Goal: Task Accomplishment & Management: Use online tool/utility

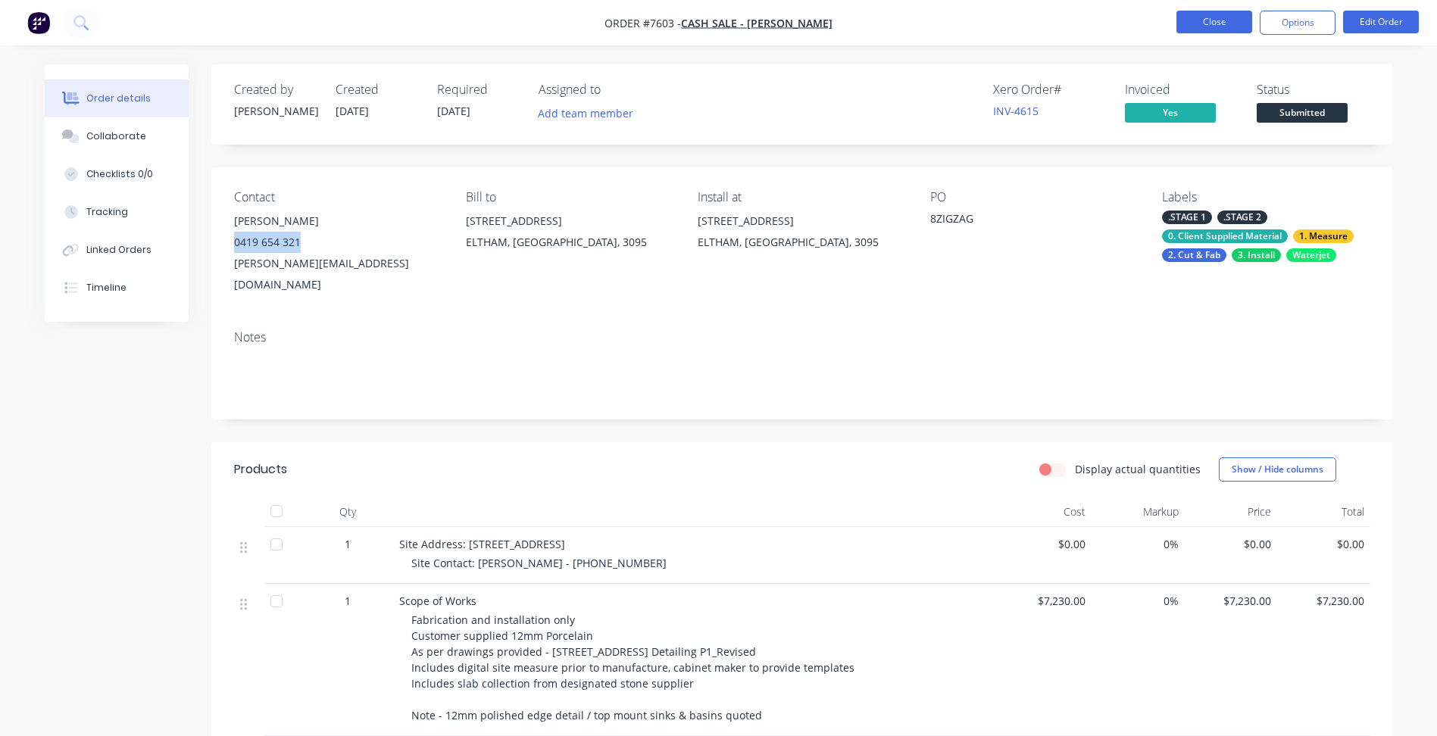
click at [1215, 24] on button "Close" at bounding box center [1215, 22] width 76 height 23
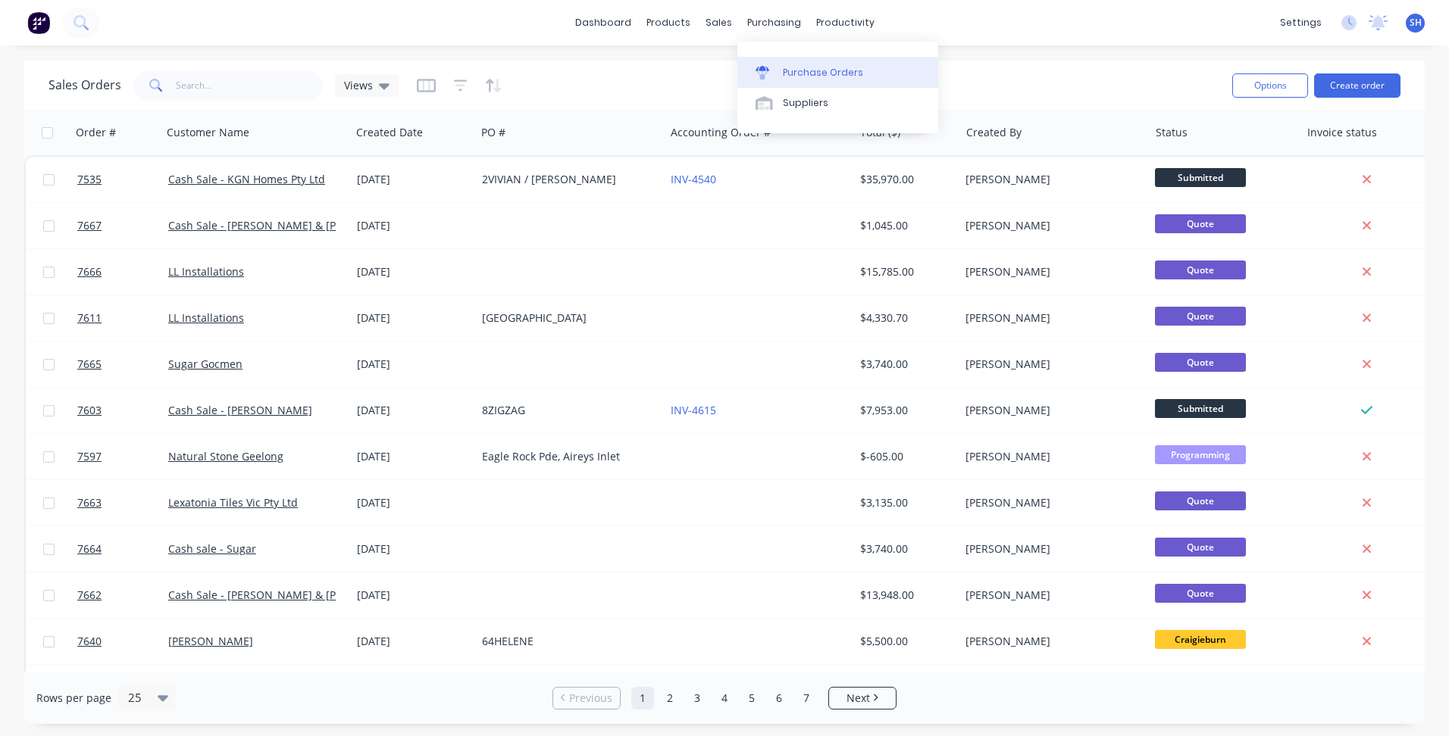
click at [794, 72] on div "Purchase Orders" at bounding box center [823, 73] width 80 height 14
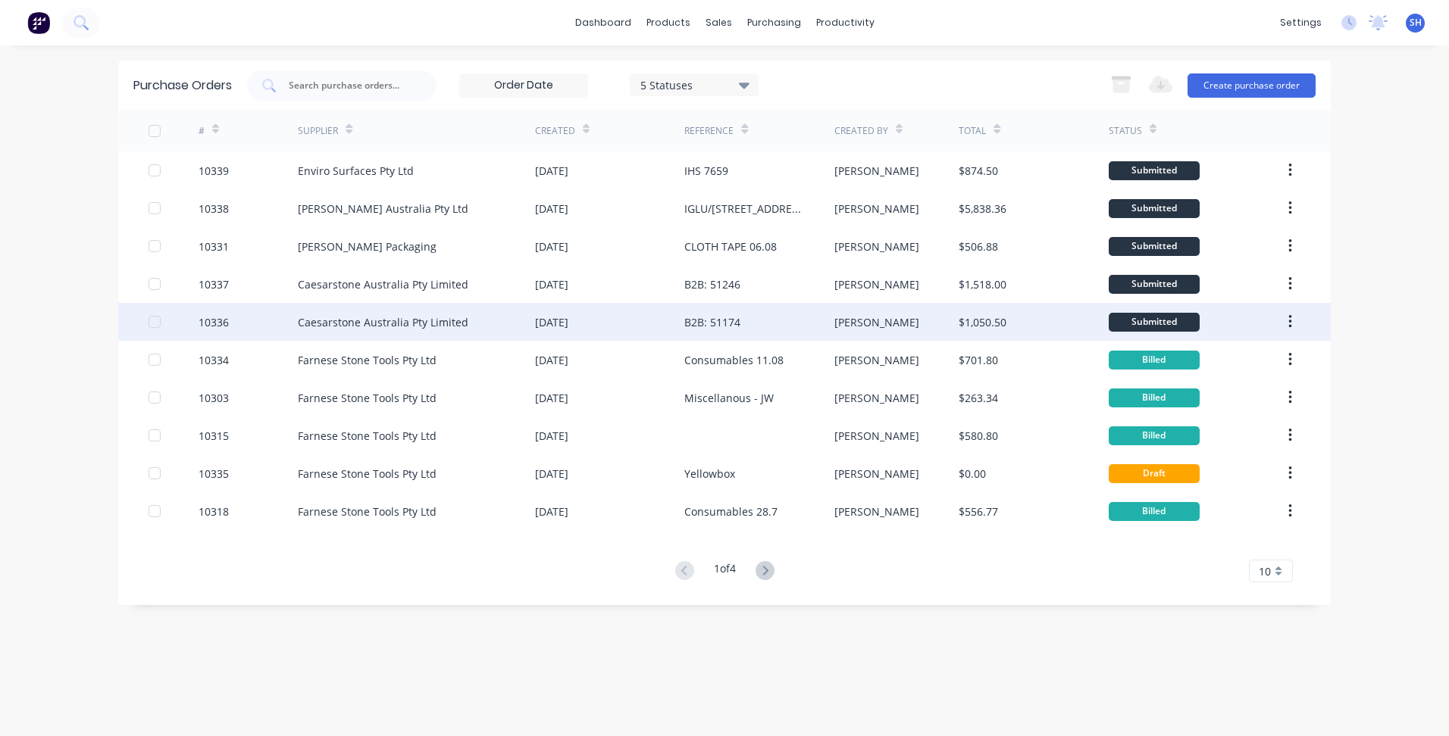
click at [465, 327] on div "Caesarstone Australia Pty Limited" at bounding box center [416, 322] width 237 height 38
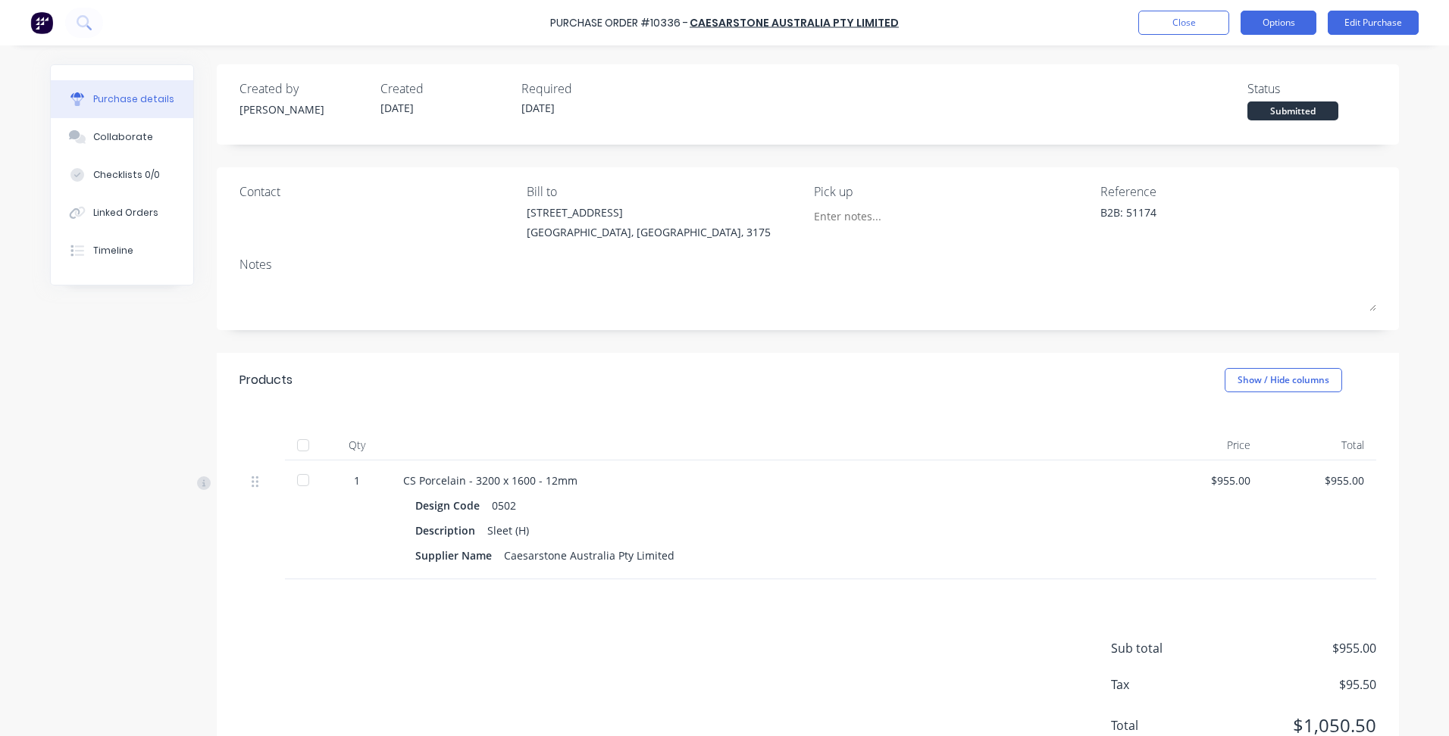
click at [1279, 27] on button "Options" at bounding box center [1278, 23] width 76 height 24
click at [1271, 25] on button "Options" at bounding box center [1278, 23] width 76 height 24
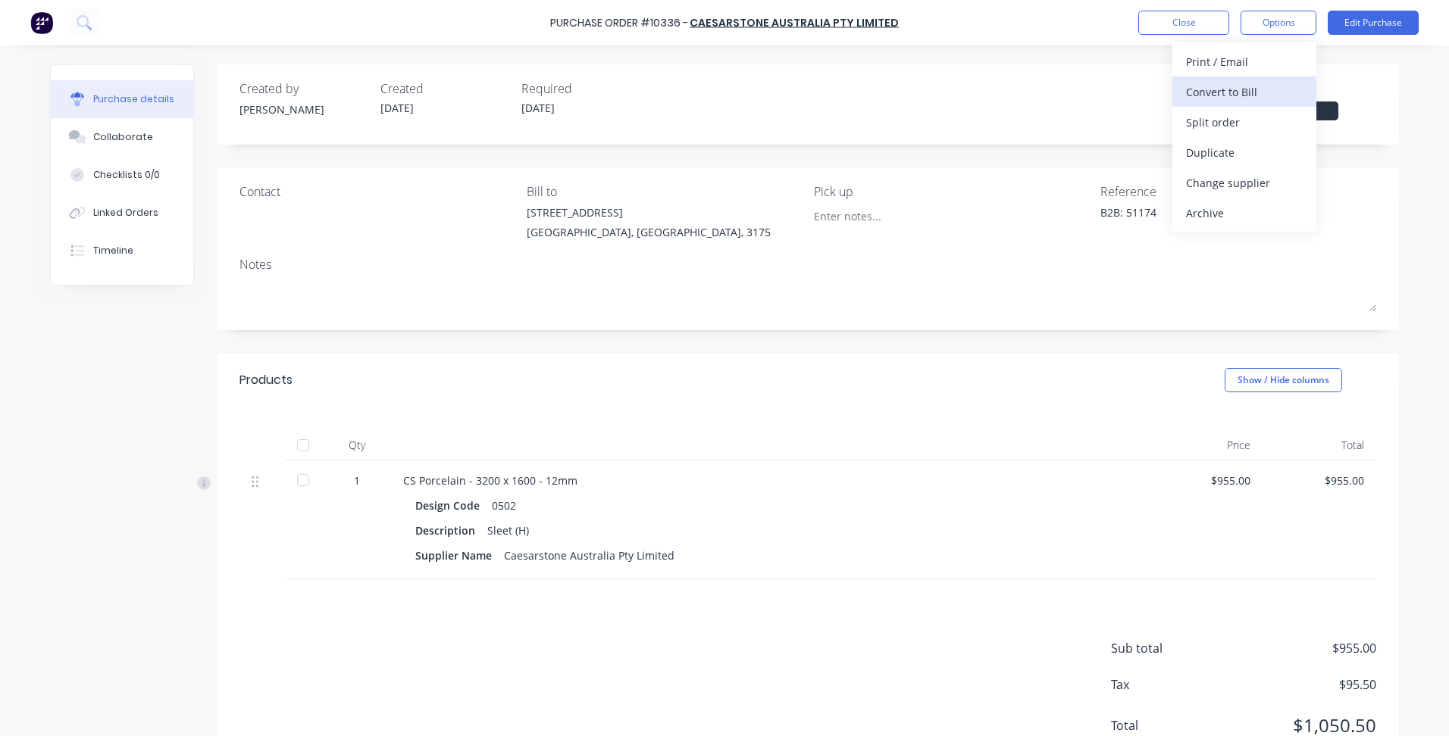
click at [1241, 91] on div "Convert to Bill" at bounding box center [1244, 92] width 117 height 22
type textarea "x"
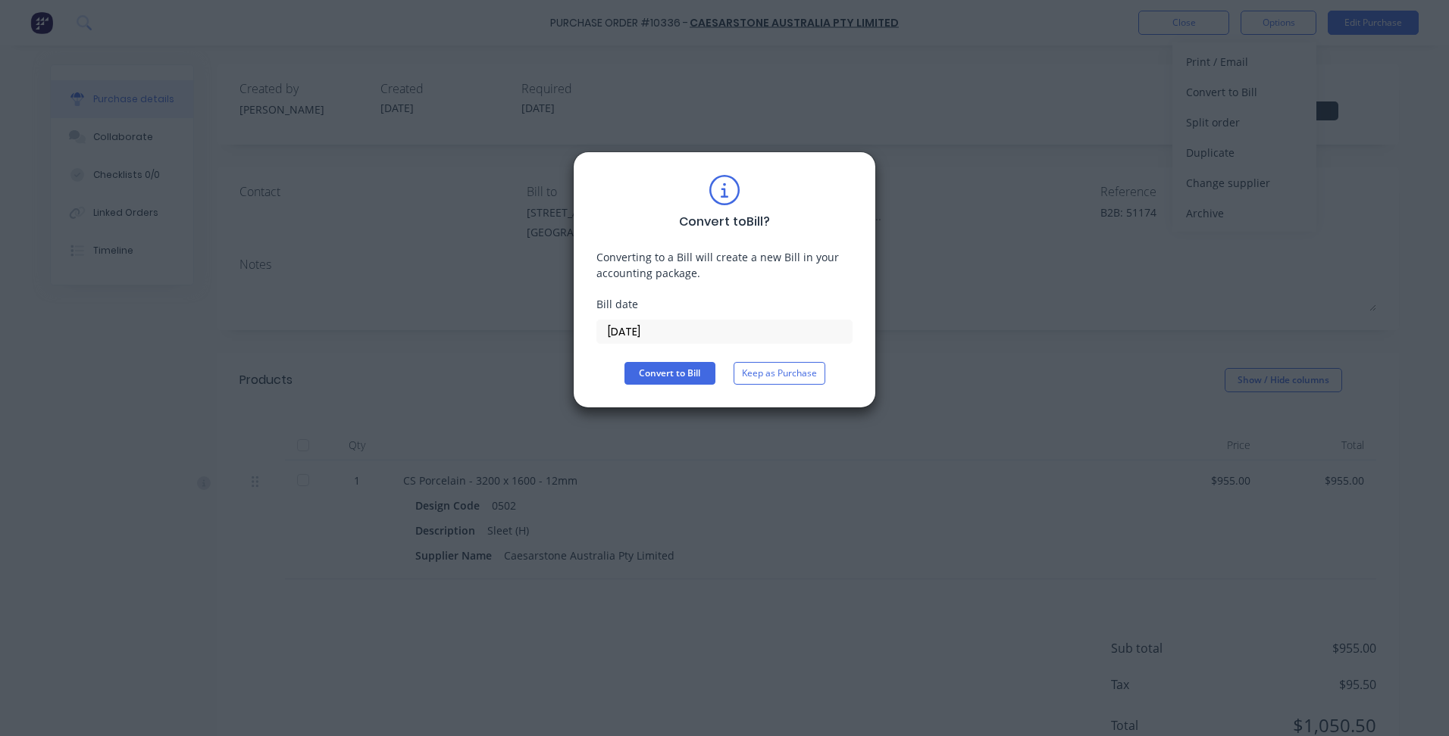
click at [635, 336] on input "[DATE]" at bounding box center [724, 332] width 255 height 23
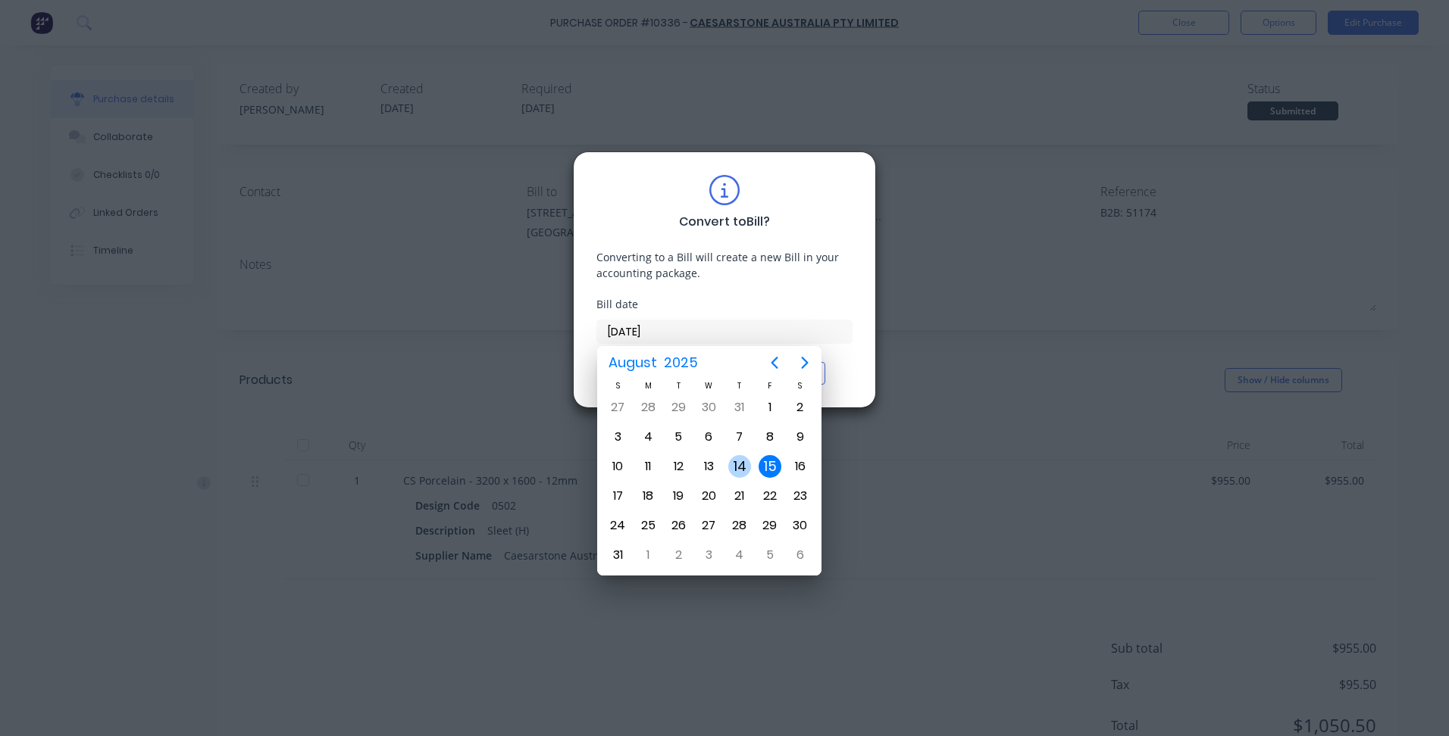
click at [745, 469] on div "14" at bounding box center [739, 466] width 23 height 23
type input "[DATE]"
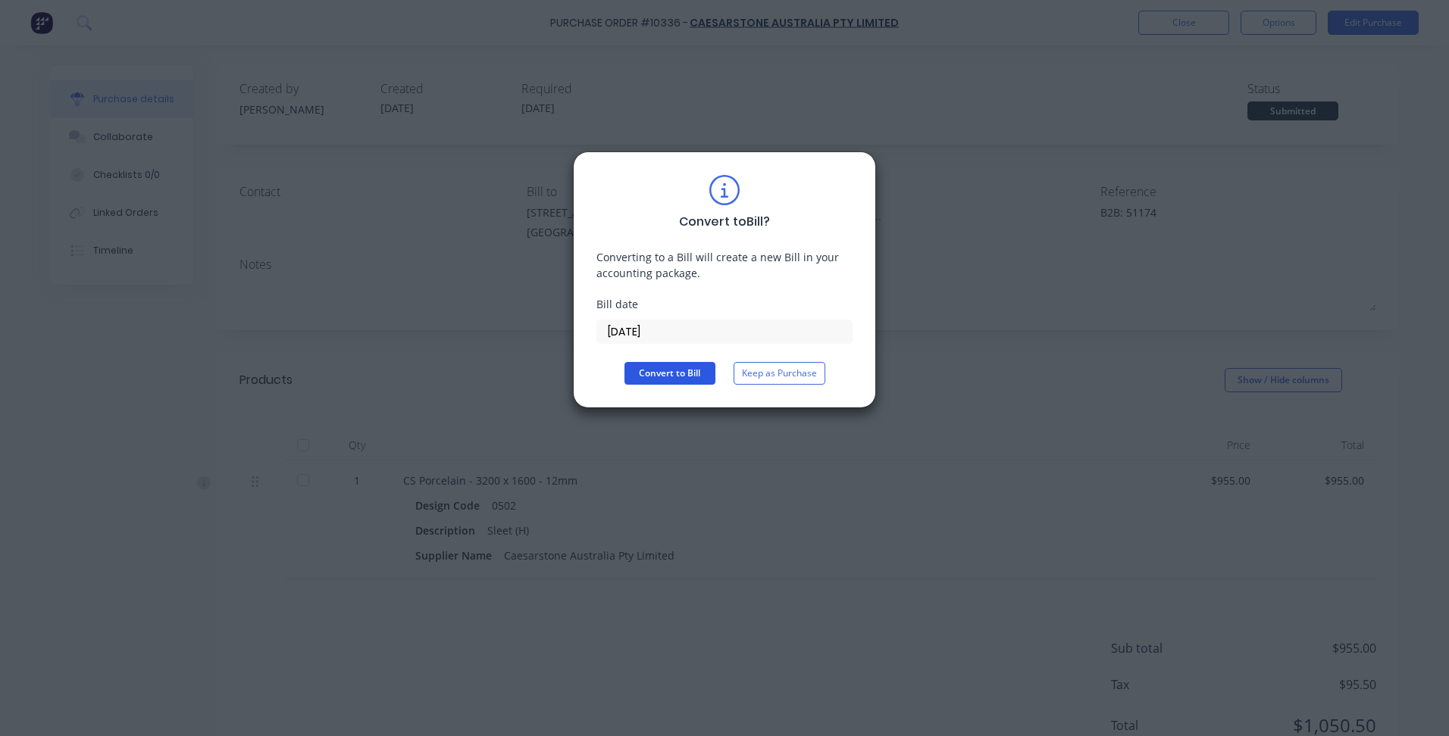
click at [639, 372] on button "Convert to Bill" at bounding box center [669, 373] width 91 height 23
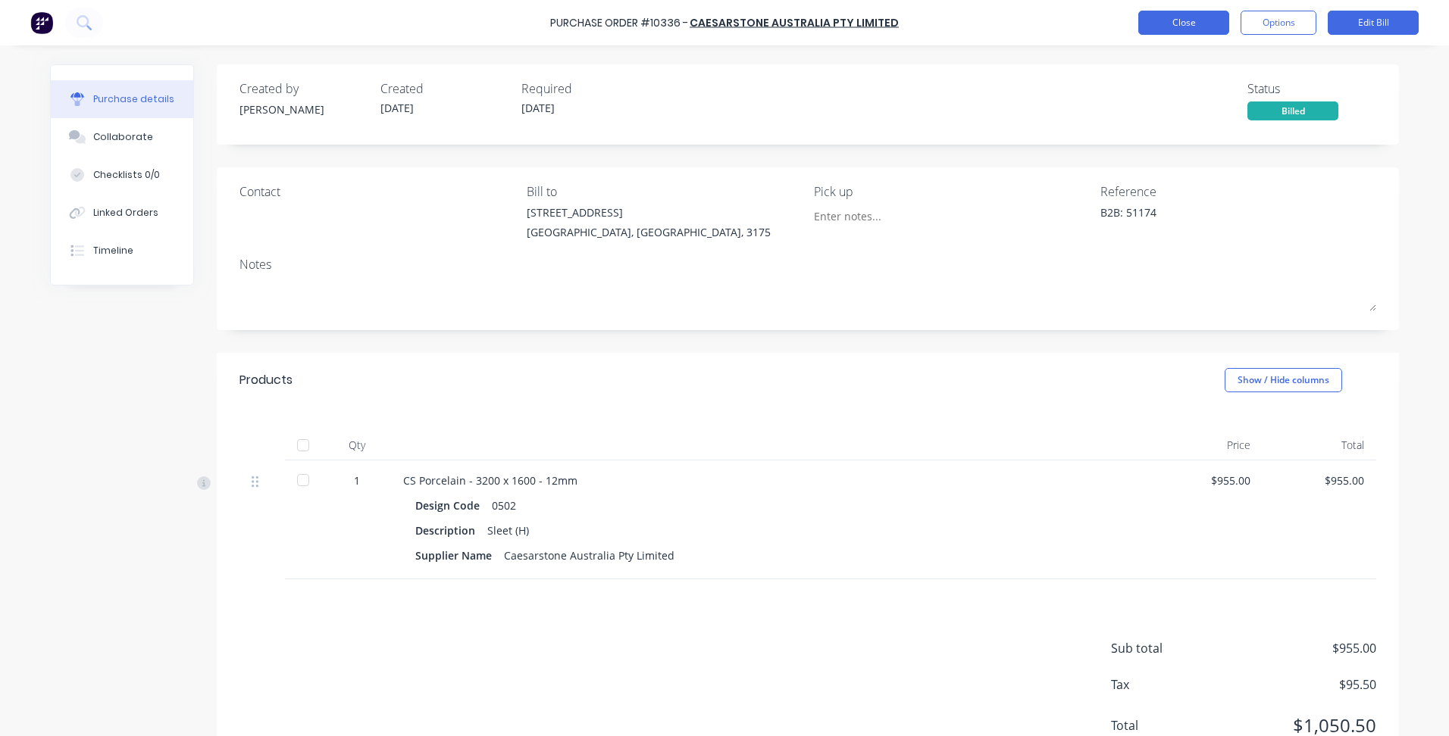
click at [1187, 29] on button "Close" at bounding box center [1183, 23] width 91 height 24
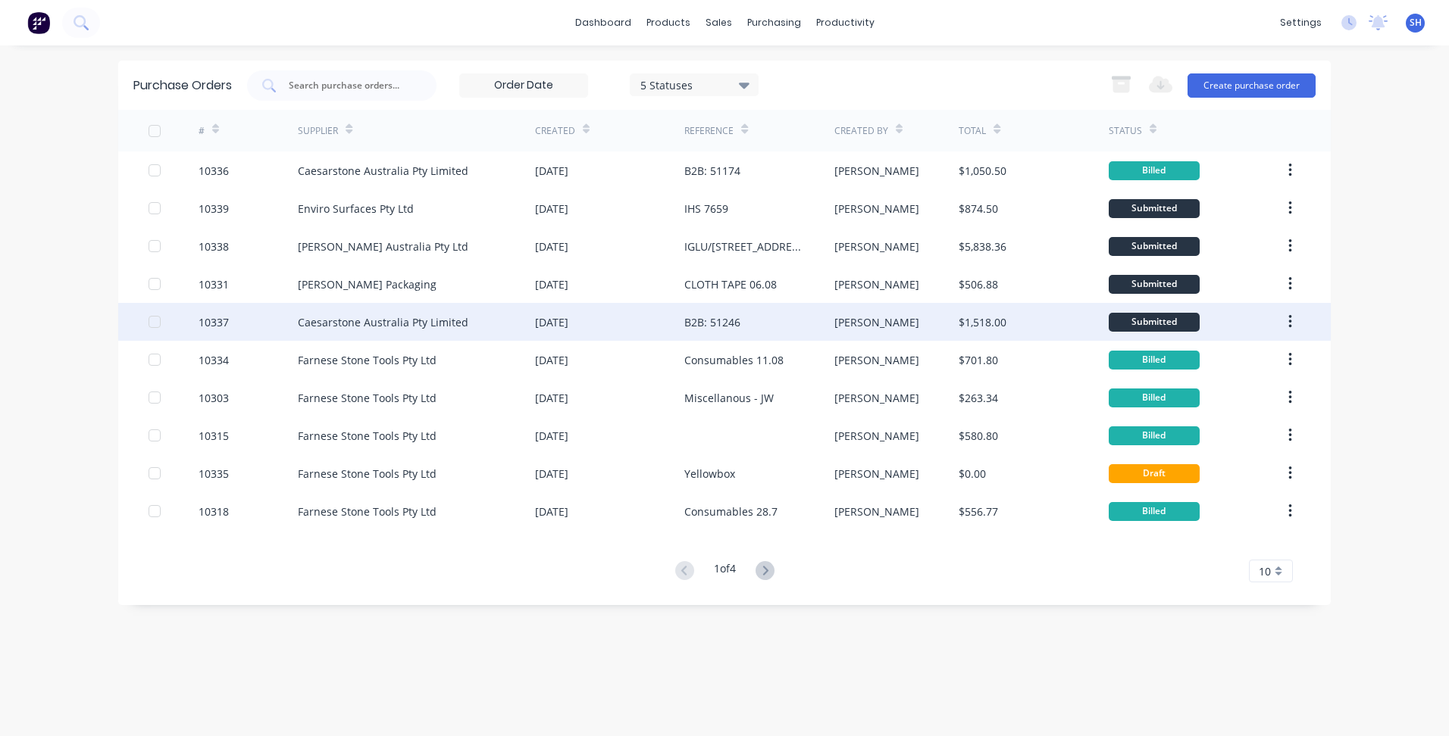
click at [439, 326] on div "Caesarstone Australia Pty Limited" at bounding box center [383, 322] width 170 height 16
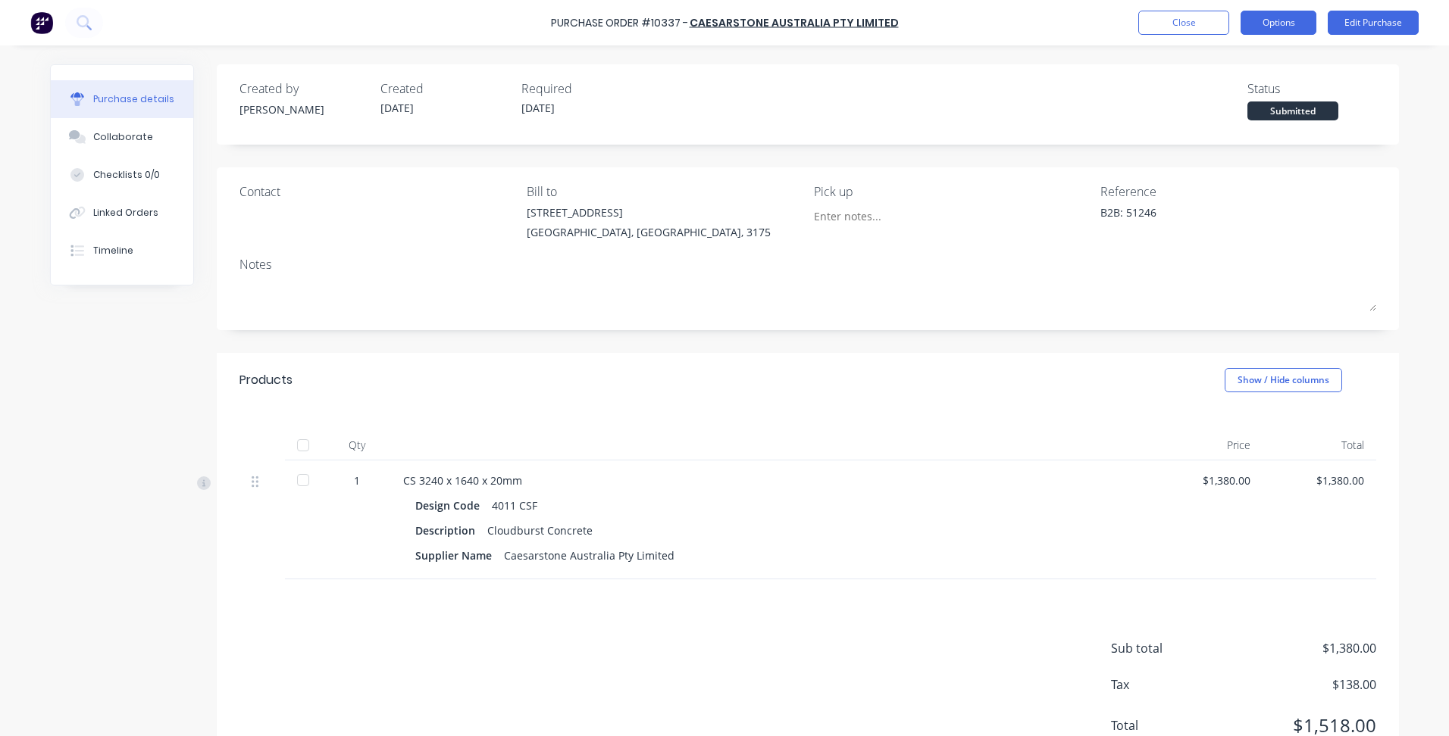
click at [1267, 22] on button "Options" at bounding box center [1278, 23] width 76 height 24
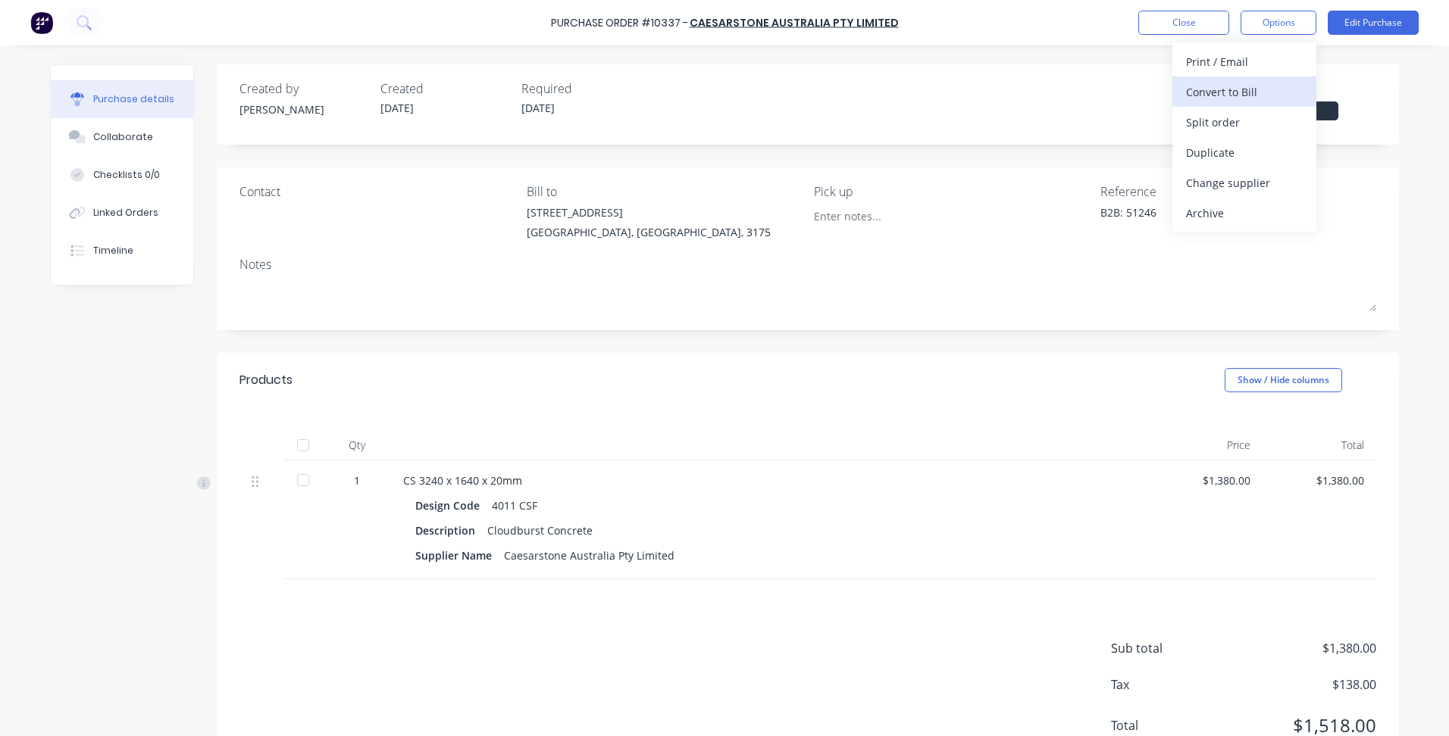
click at [1245, 96] on div "Convert to Bill" at bounding box center [1244, 92] width 117 height 22
type textarea "x"
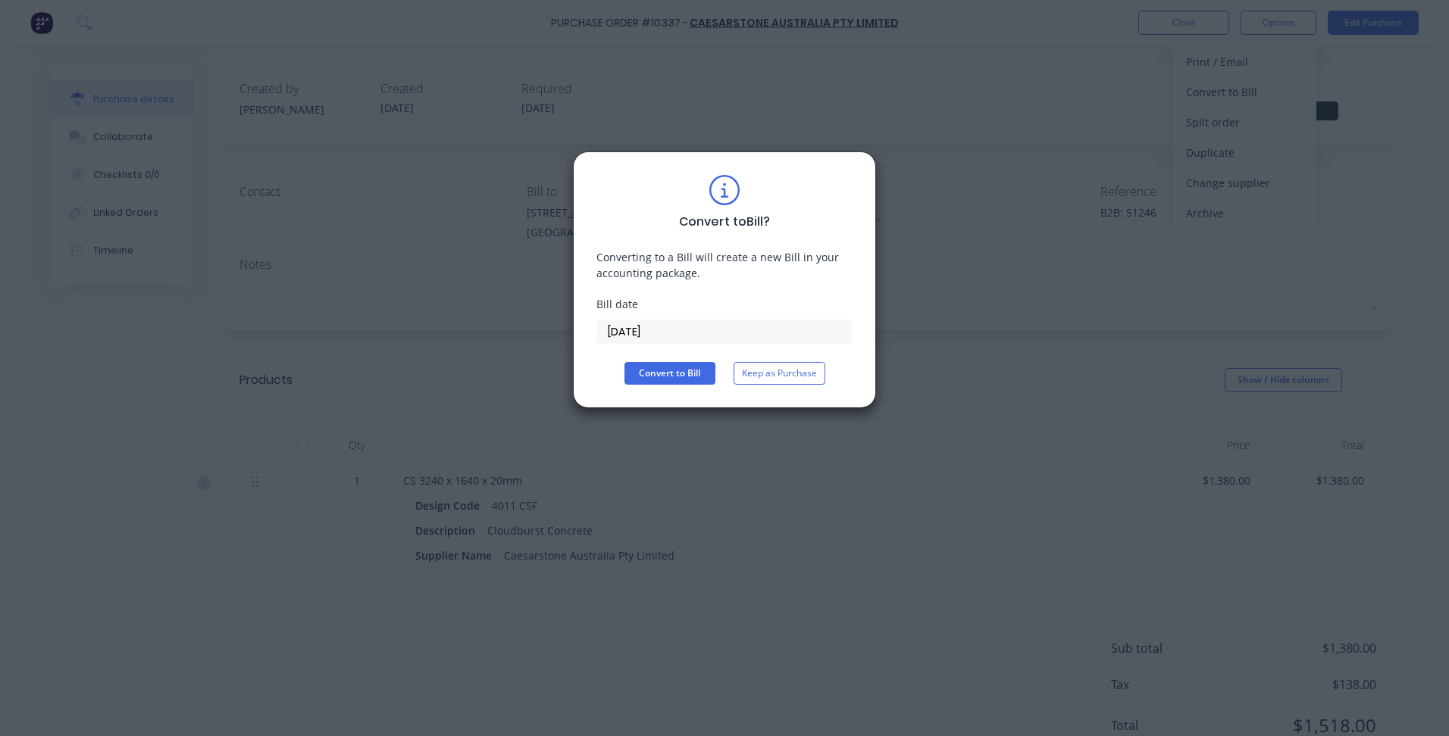
click at [680, 324] on input "[DATE]" at bounding box center [724, 332] width 255 height 23
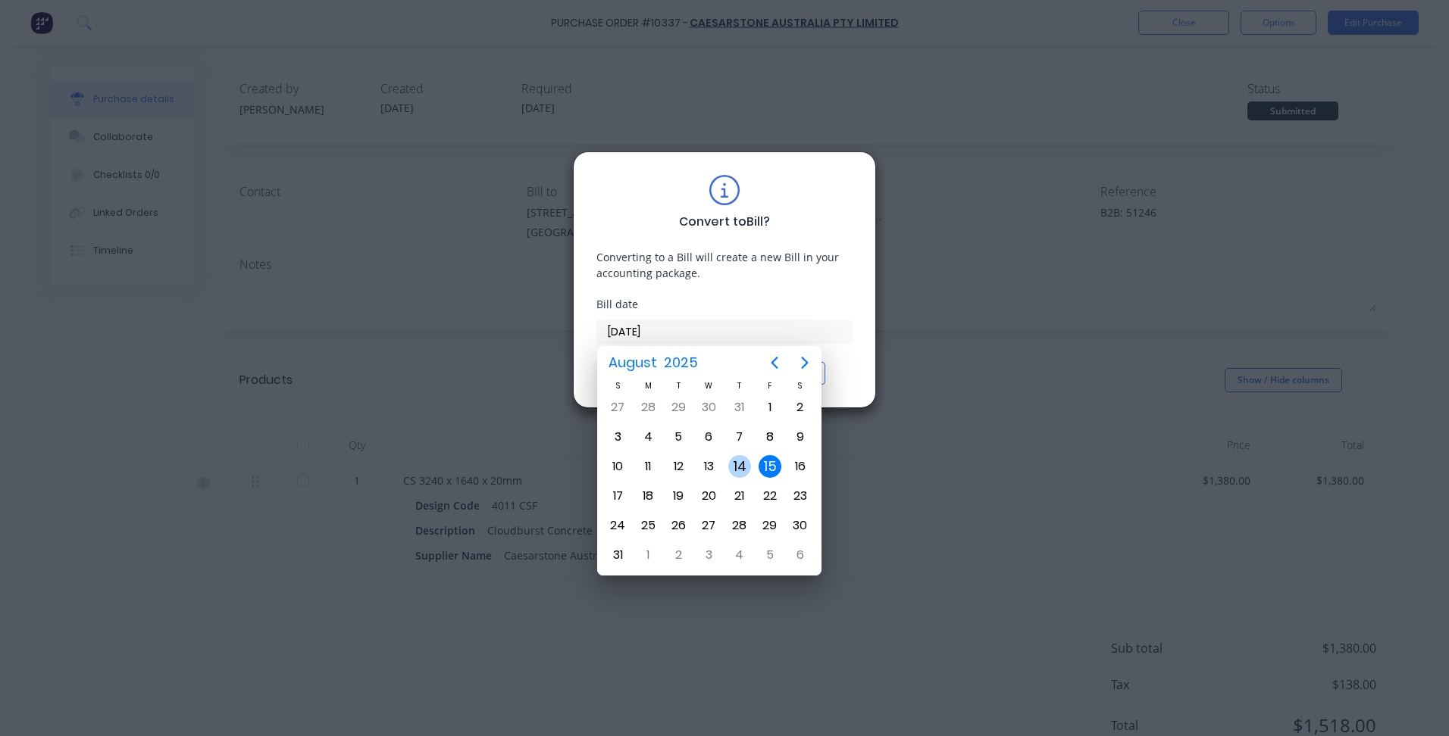
click at [740, 473] on div "14" at bounding box center [739, 466] width 23 height 23
type input "[DATE]"
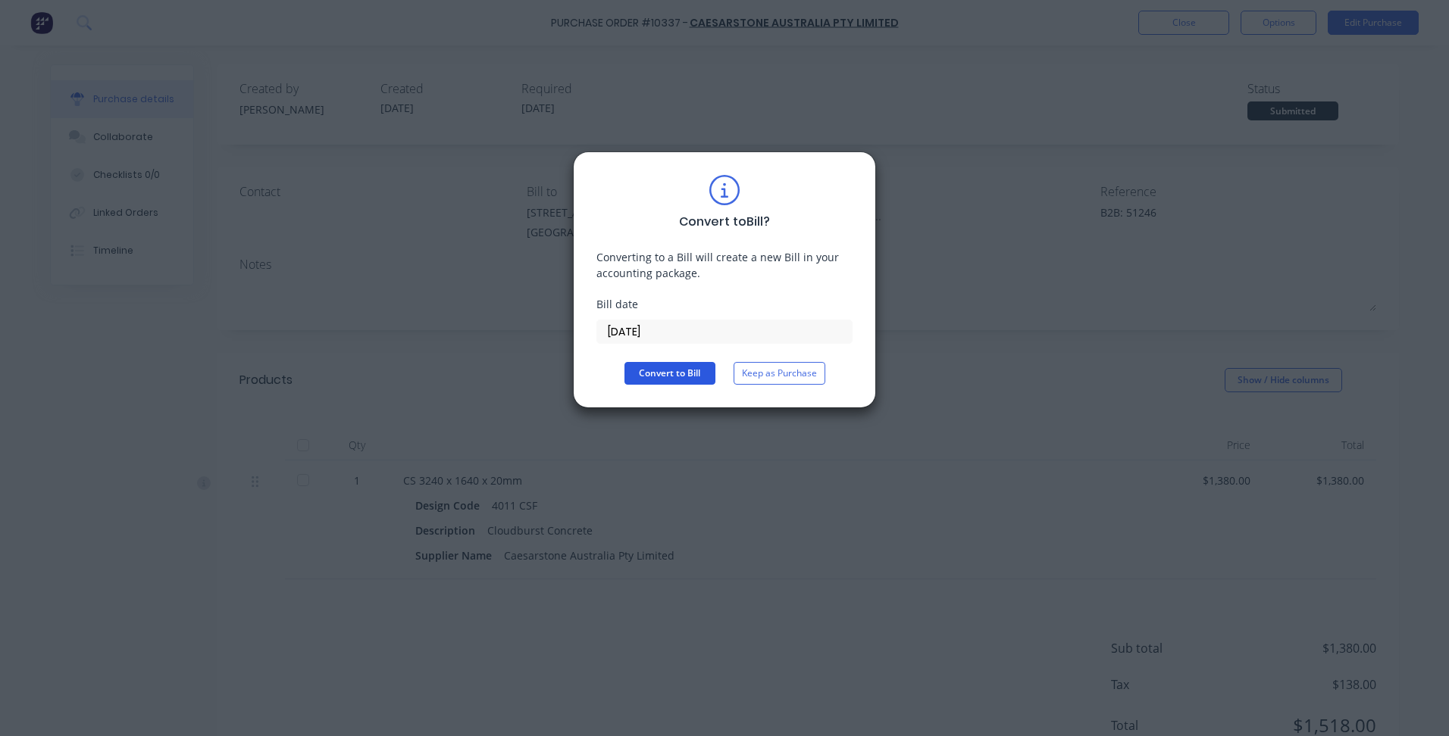
click at [686, 371] on button "Convert to Bill" at bounding box center [669, 373] width 91 height 23
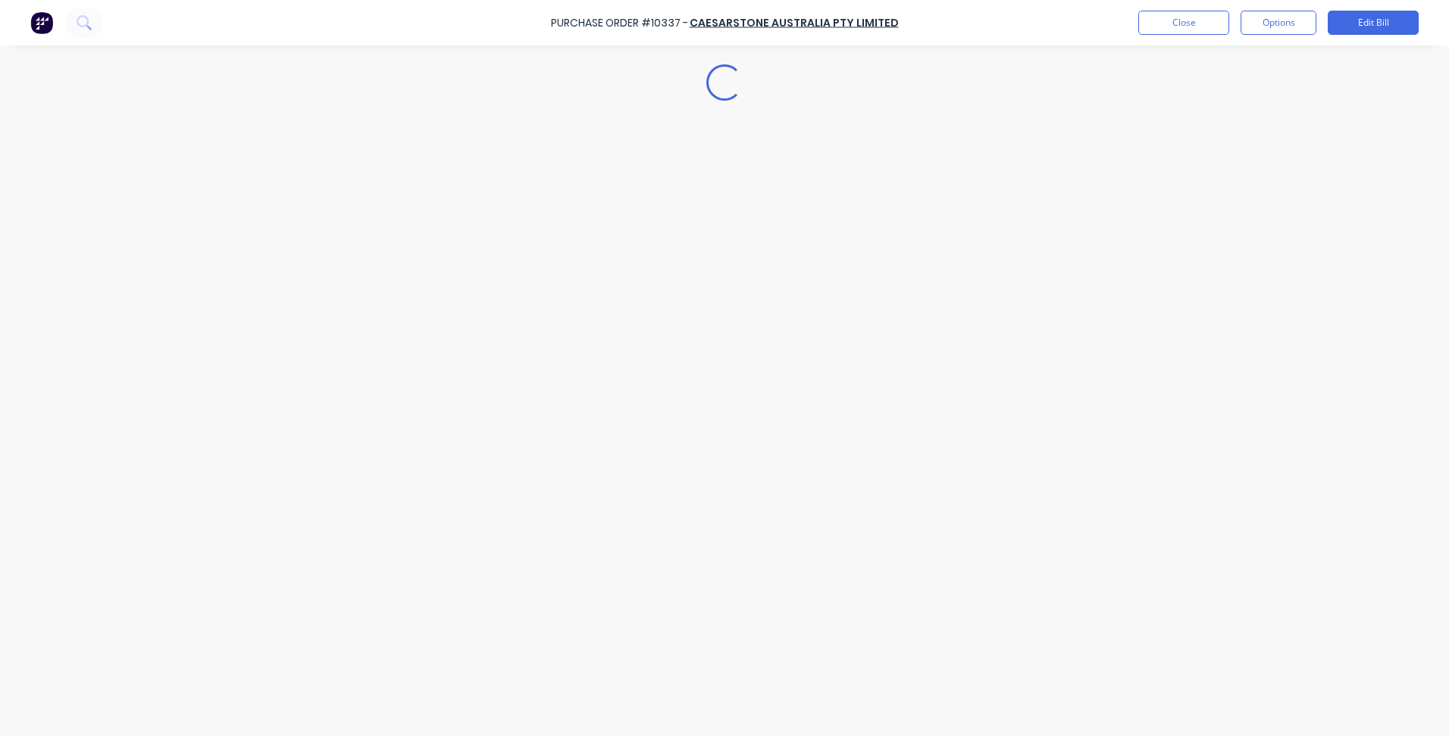
type textarea "x"
